Goal: Navigation & Orientation: Find specific page/section

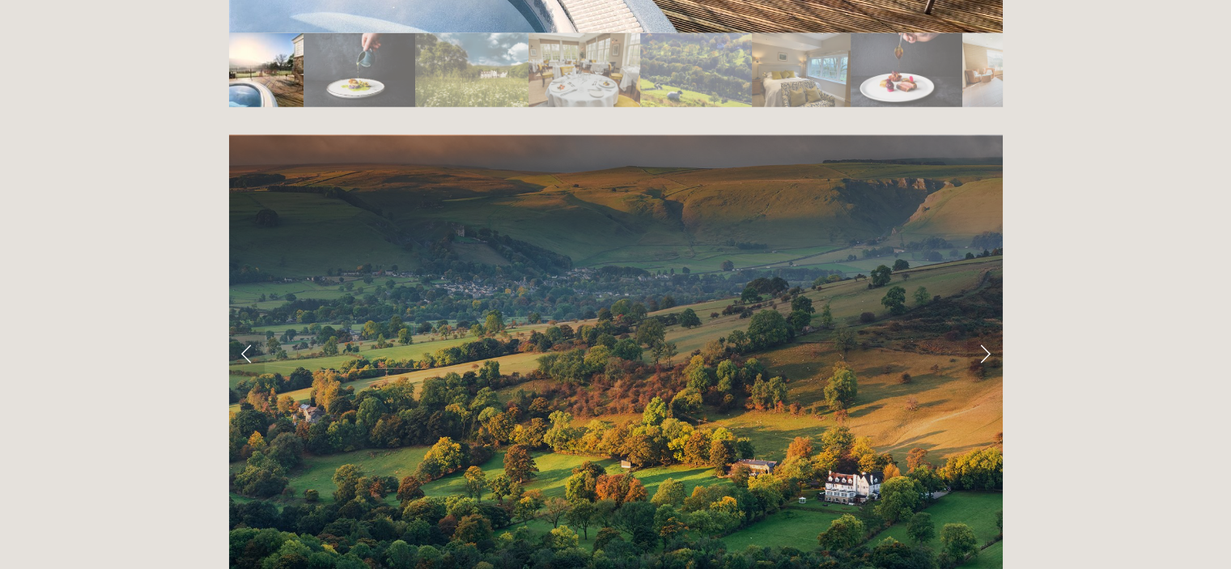
scroll to position [3156, 0]
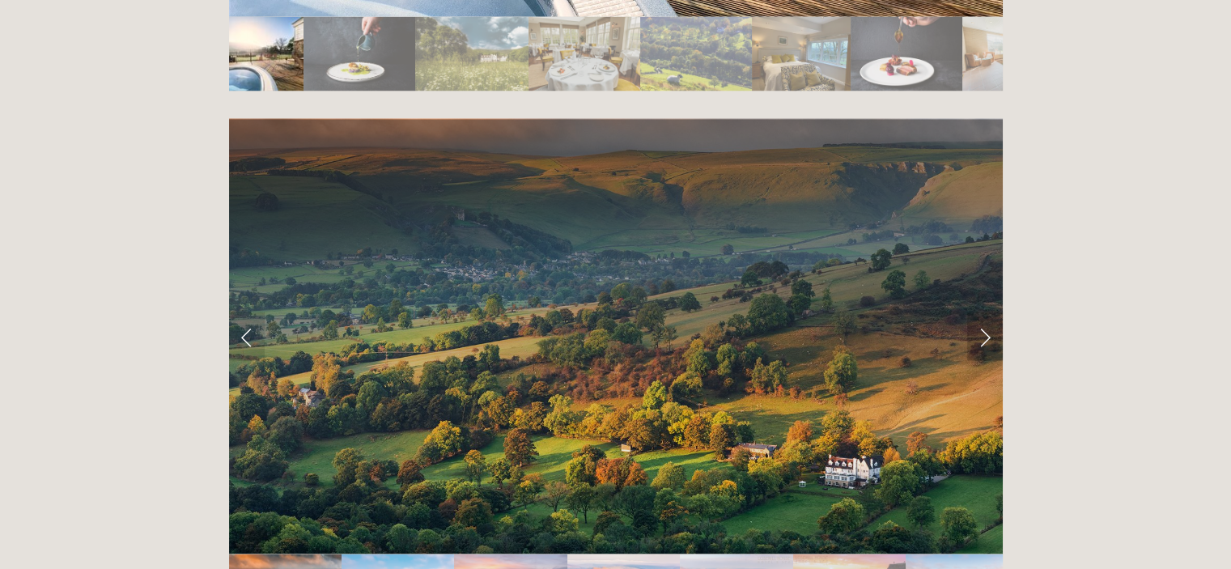
click at [979, 312] on link "Next Slide" at bounding box center [985, 336] width 36 height 49
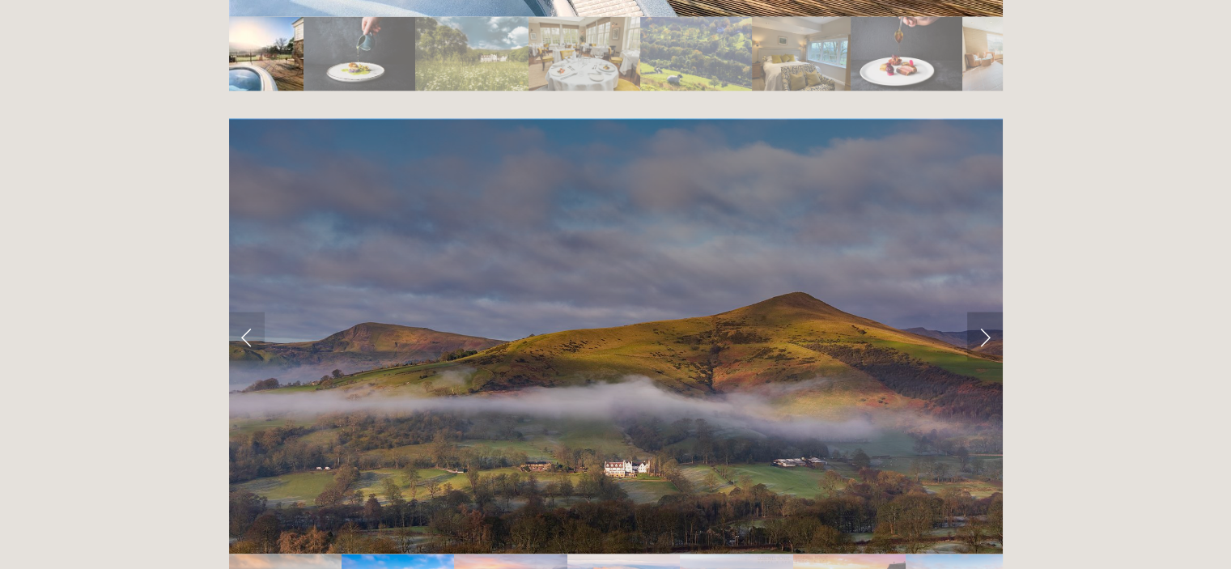
click at [979, 312] on link "Next Slide" at bounding box center [985, 336] width 36 height 49
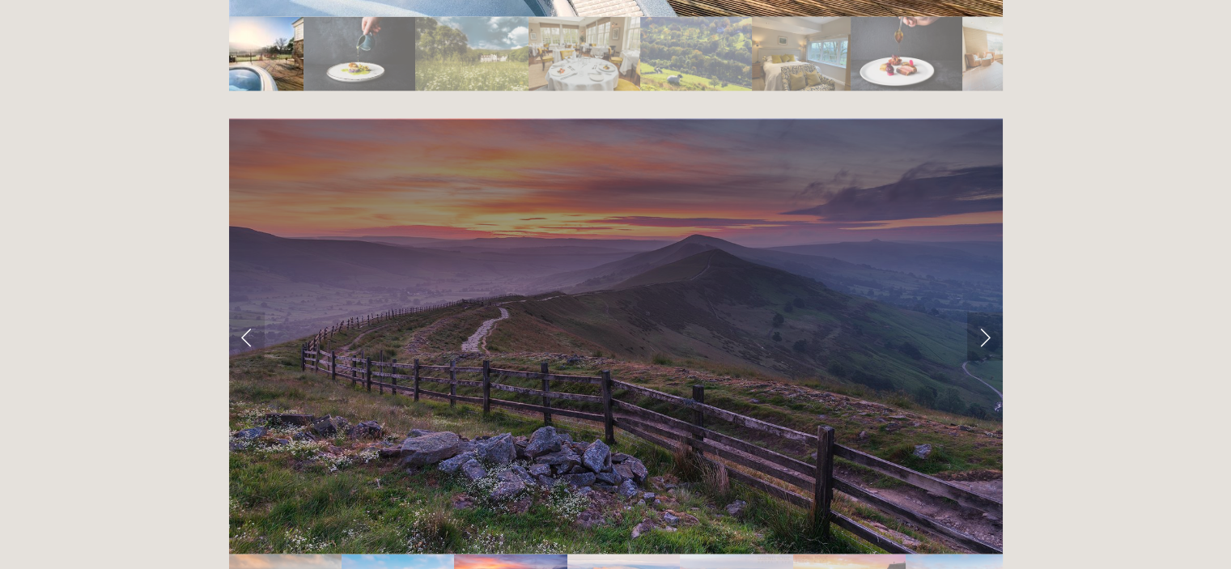
click at [978, 312] on link "Next Slide" at bounding box center [985, 336] width 36 height 49
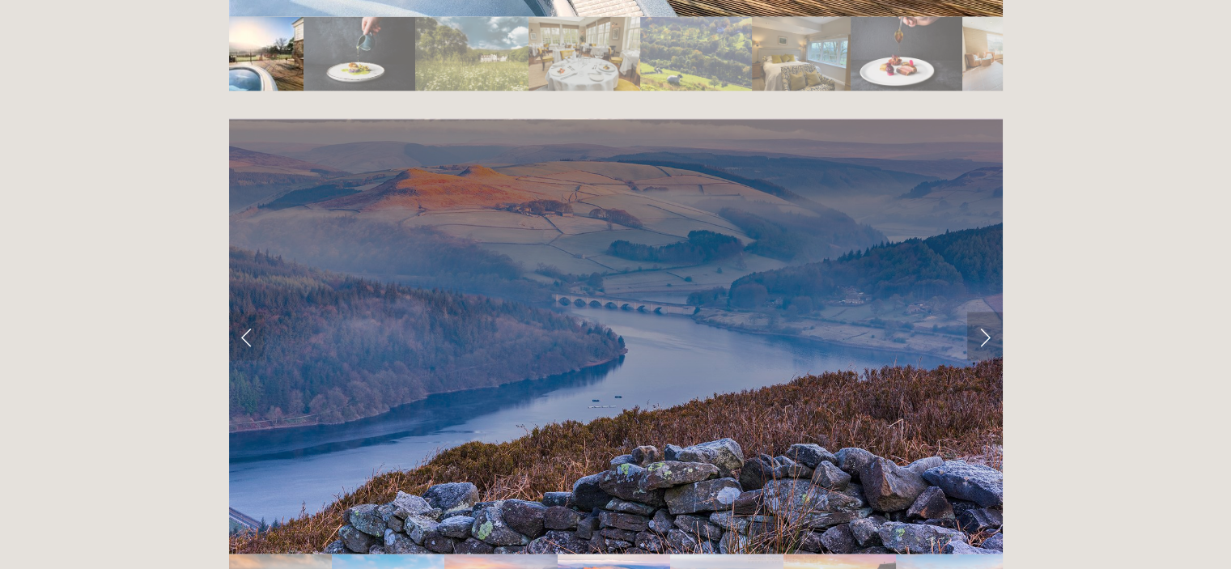
click at [978, 312] on link "Next Slide" at bounding box center [985, 336] width 36 height 49
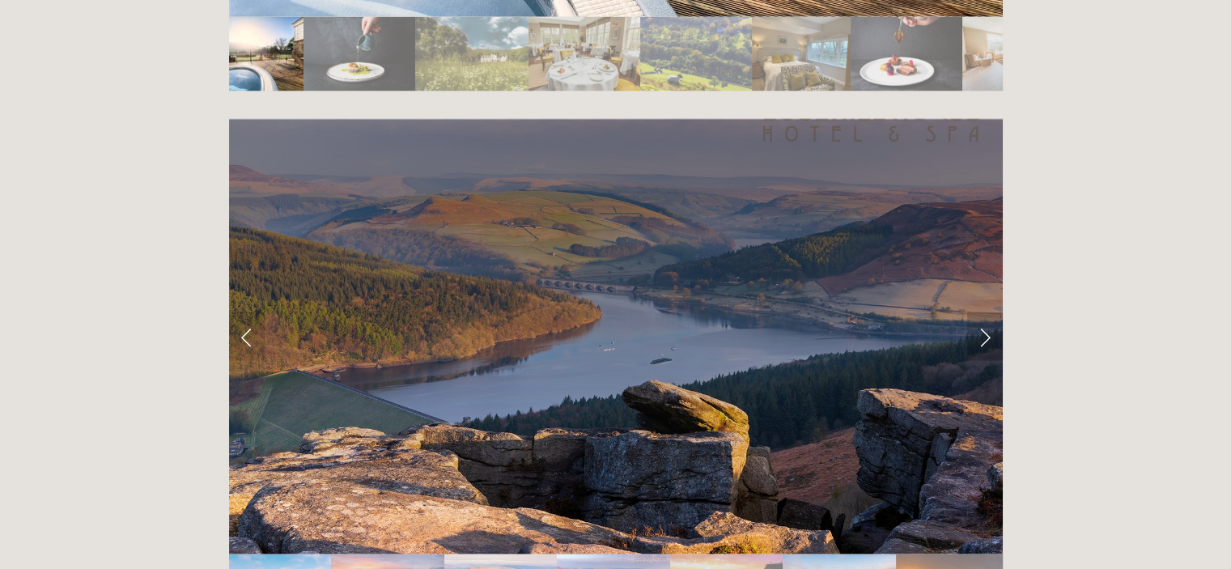
click at [978, 312] on link "Next Slide" at bounding box center [985, 336] width 36 height 49
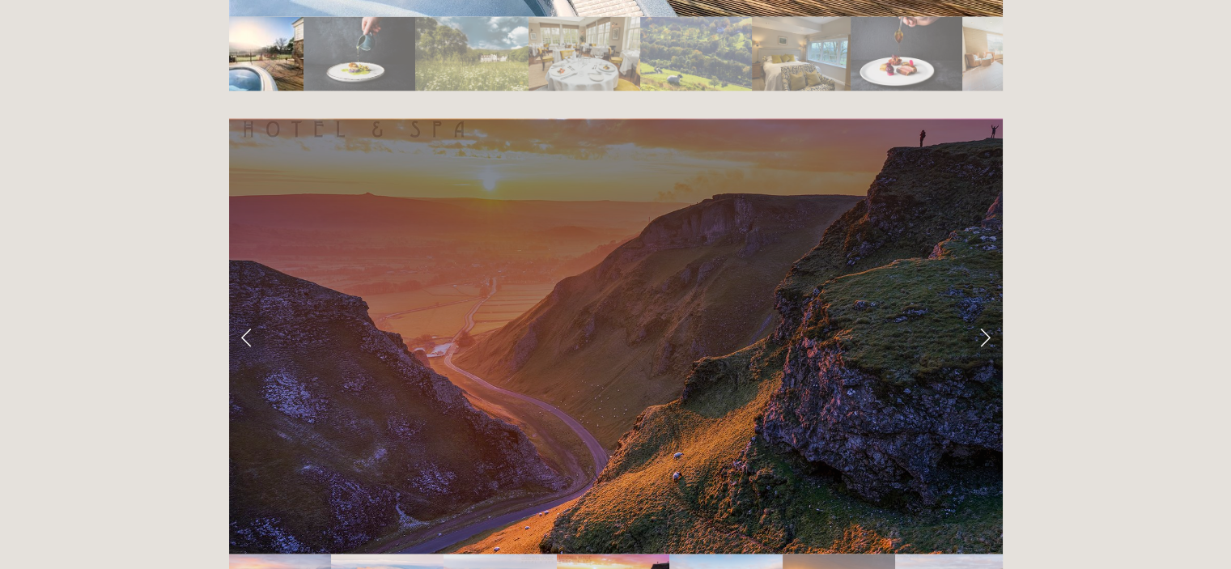
click at [978, 312] on link "Next Slide" at bounding box center [985, 336] width 36 height 49
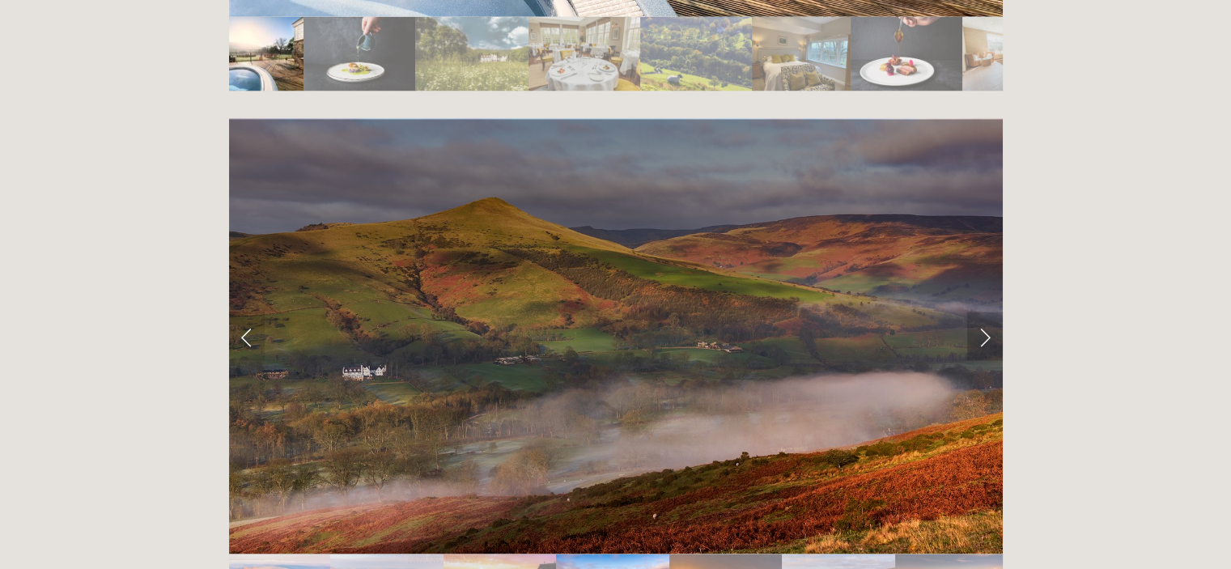
click at [978, 312] on link "Next Slide" at bounding box center [985, 336] width 36 height 49
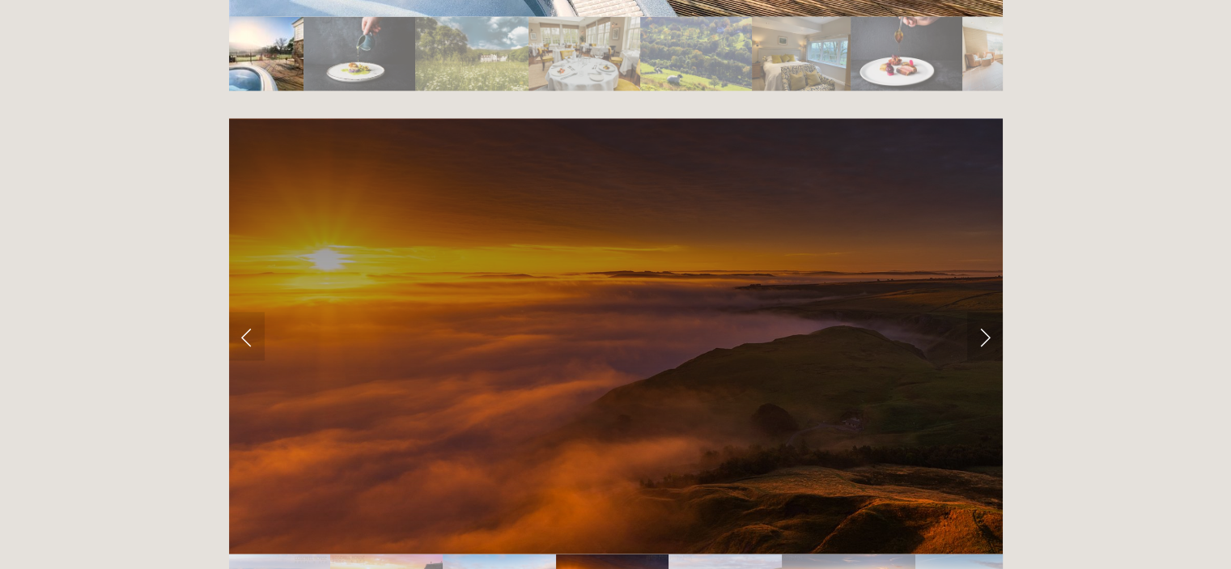
click at [978, 312] on link "Next Slide" at bounding box center [985, 336] width 36 height 49
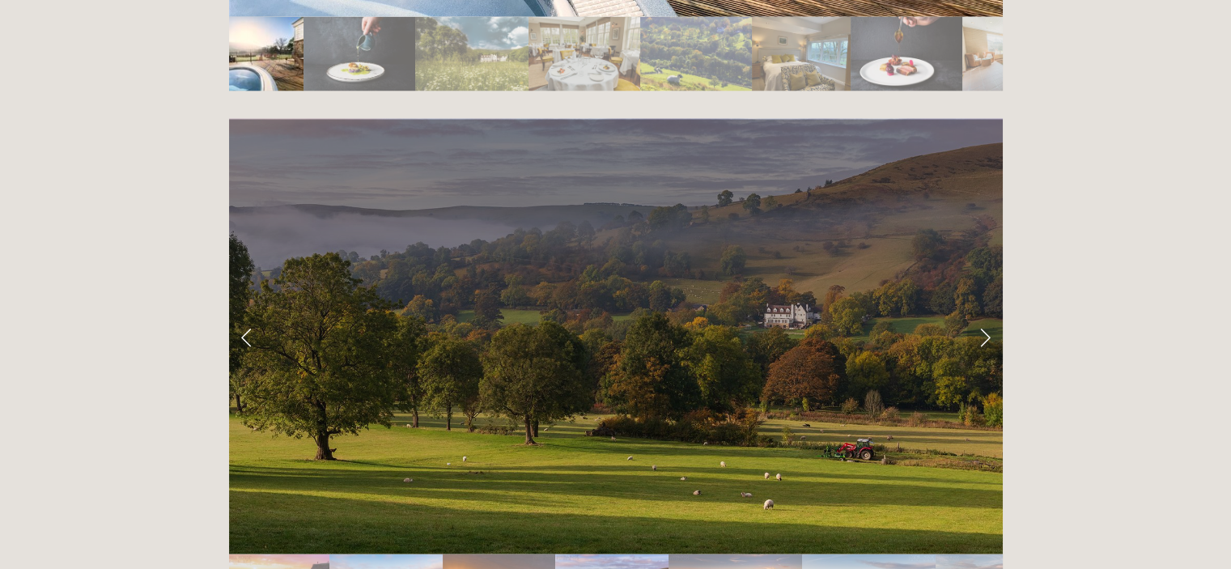
click at [978, 312] on link "Next Slide" at bounding box center [985, 336] width 36 height 49
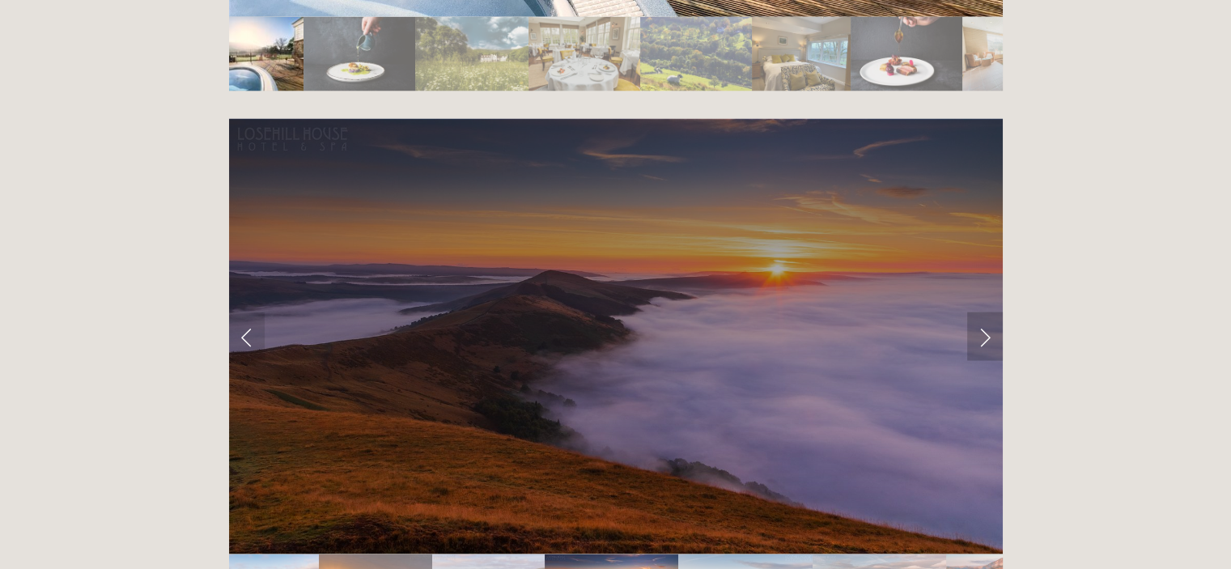
click at [978, 312] on link "Next Slide" at bounding box center [985, 336] width 36 height 49
click at [982, 312] on link "Next Slide" at bounding box center [985, 336] width 36 height 49
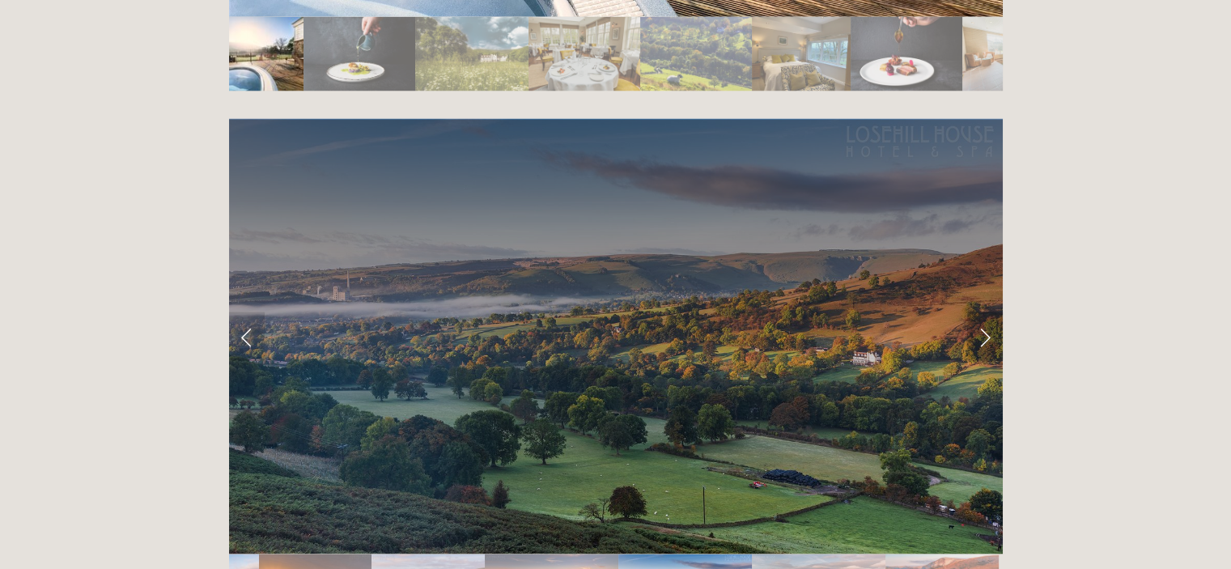
click at [982, 312] on link "Next Slide" at bounding box center [985, 336] width 36 height 49
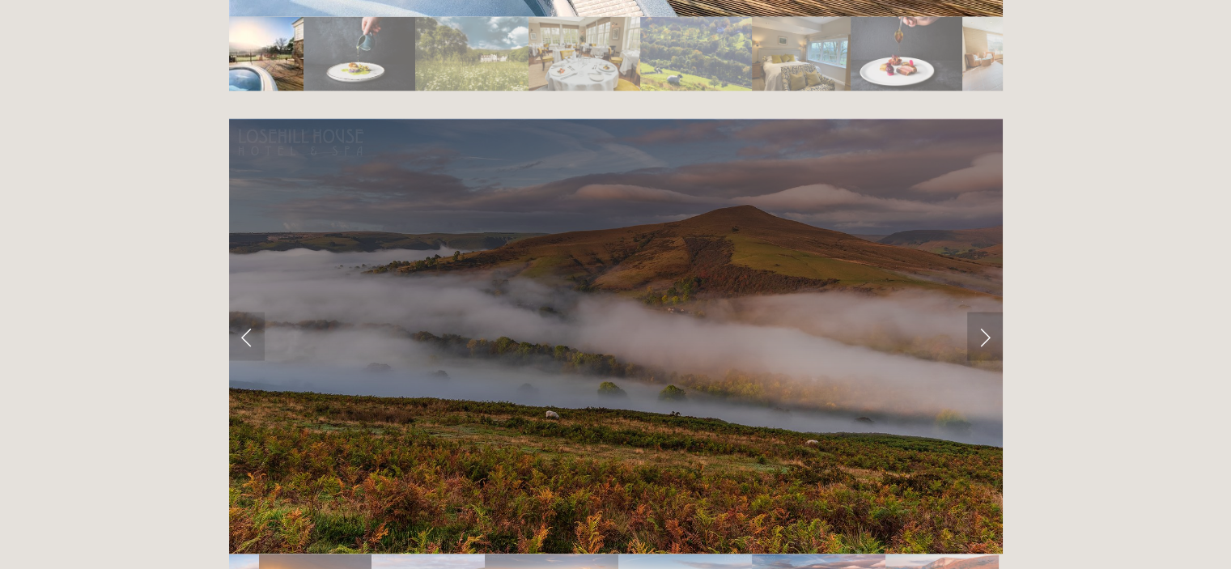
click at [982, 312] on link "Next Slide" at bounding box center [985, 336] width 36 height 49
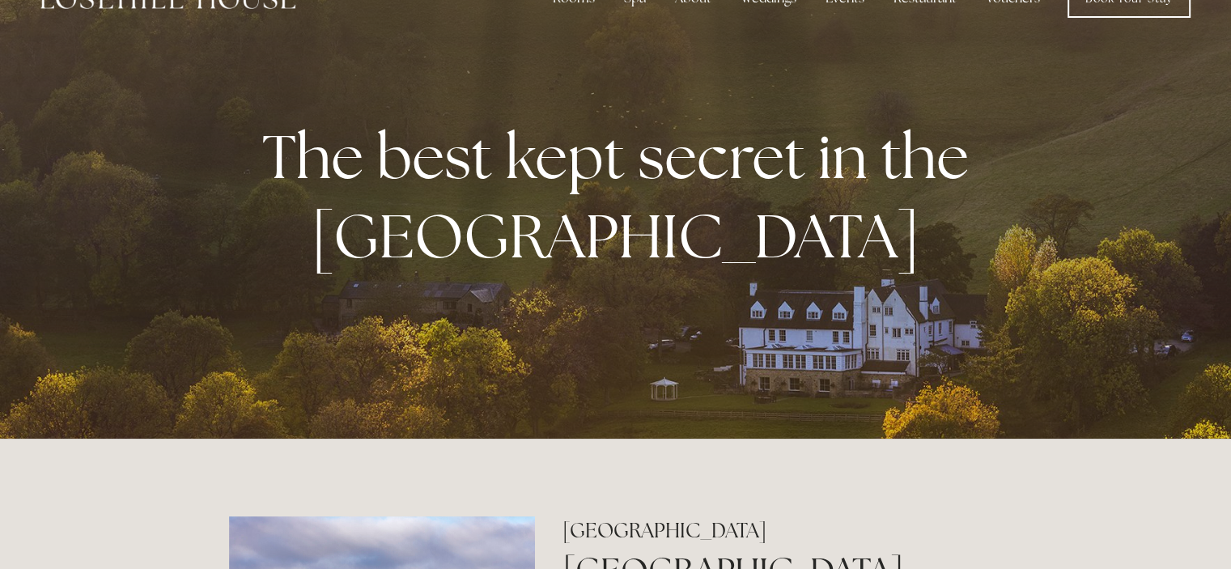
scroll to position [0, 0]
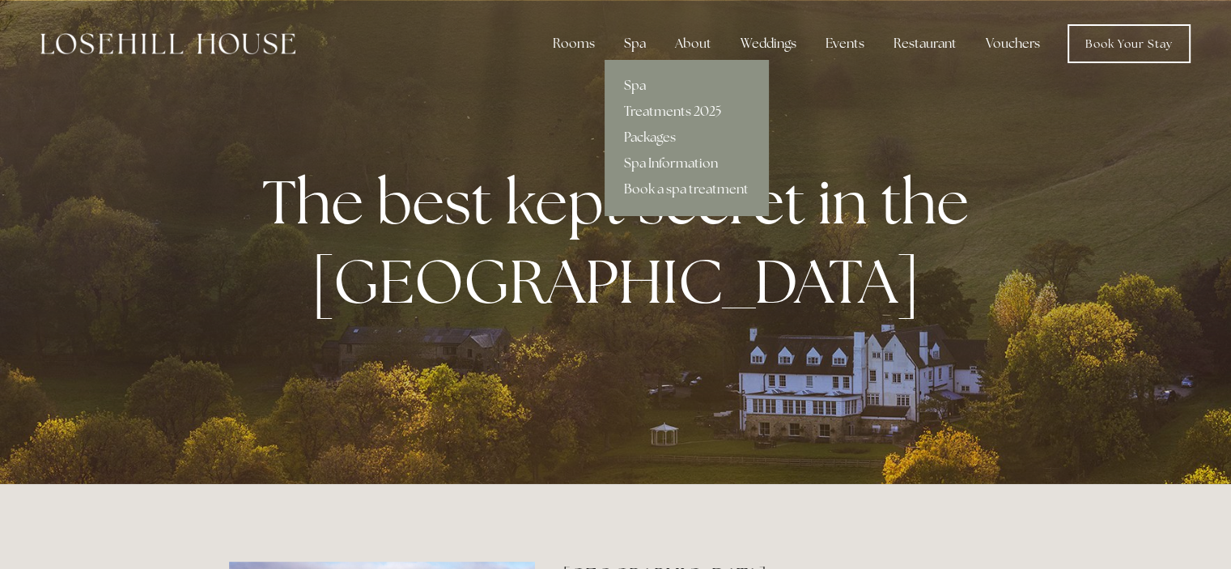
click at [646, 40] on div "Spa" at bounding box center [635, 44] width 48 height 32
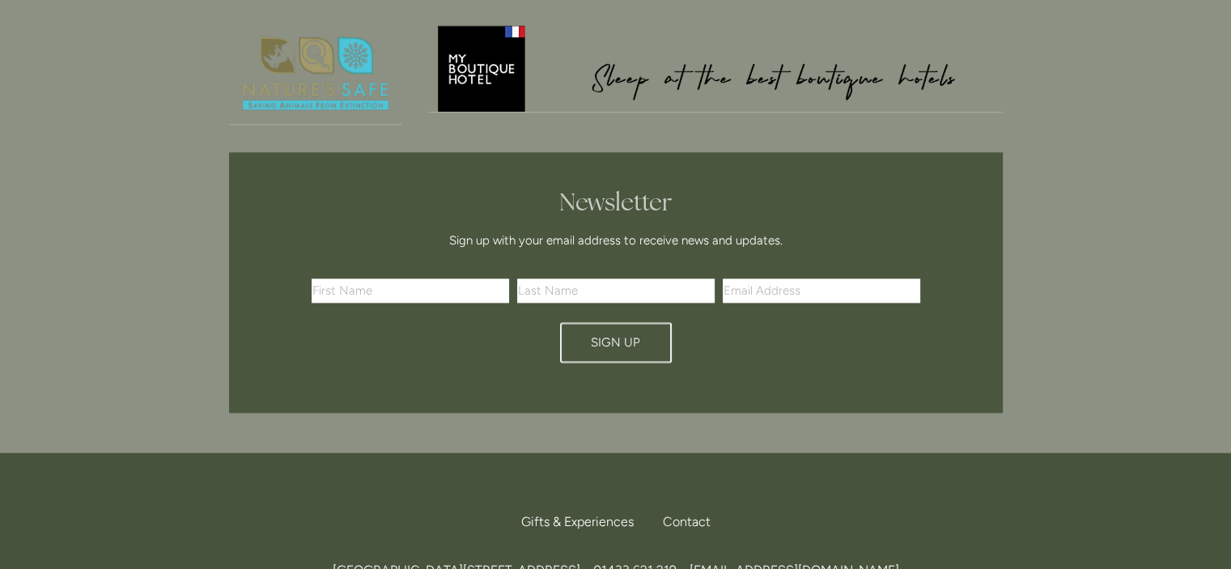
scroll to position [2104, 0]
